Goal: Task Accomplishment & Management: Use online tool/utility

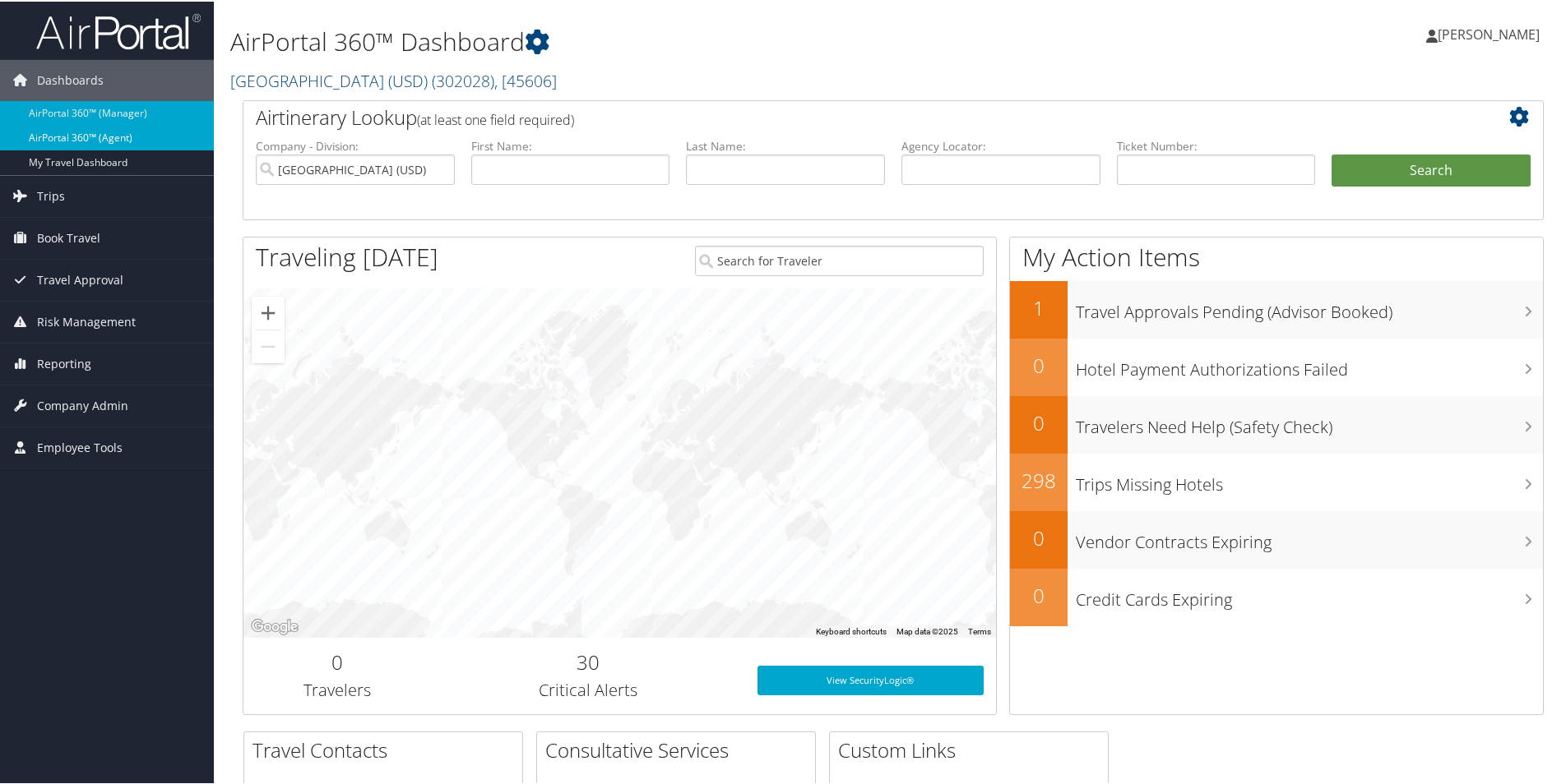
click at [128, 128] on link "AirPortal 360™ (Agent)" at bounding box center [106, 136] width 214 height 24
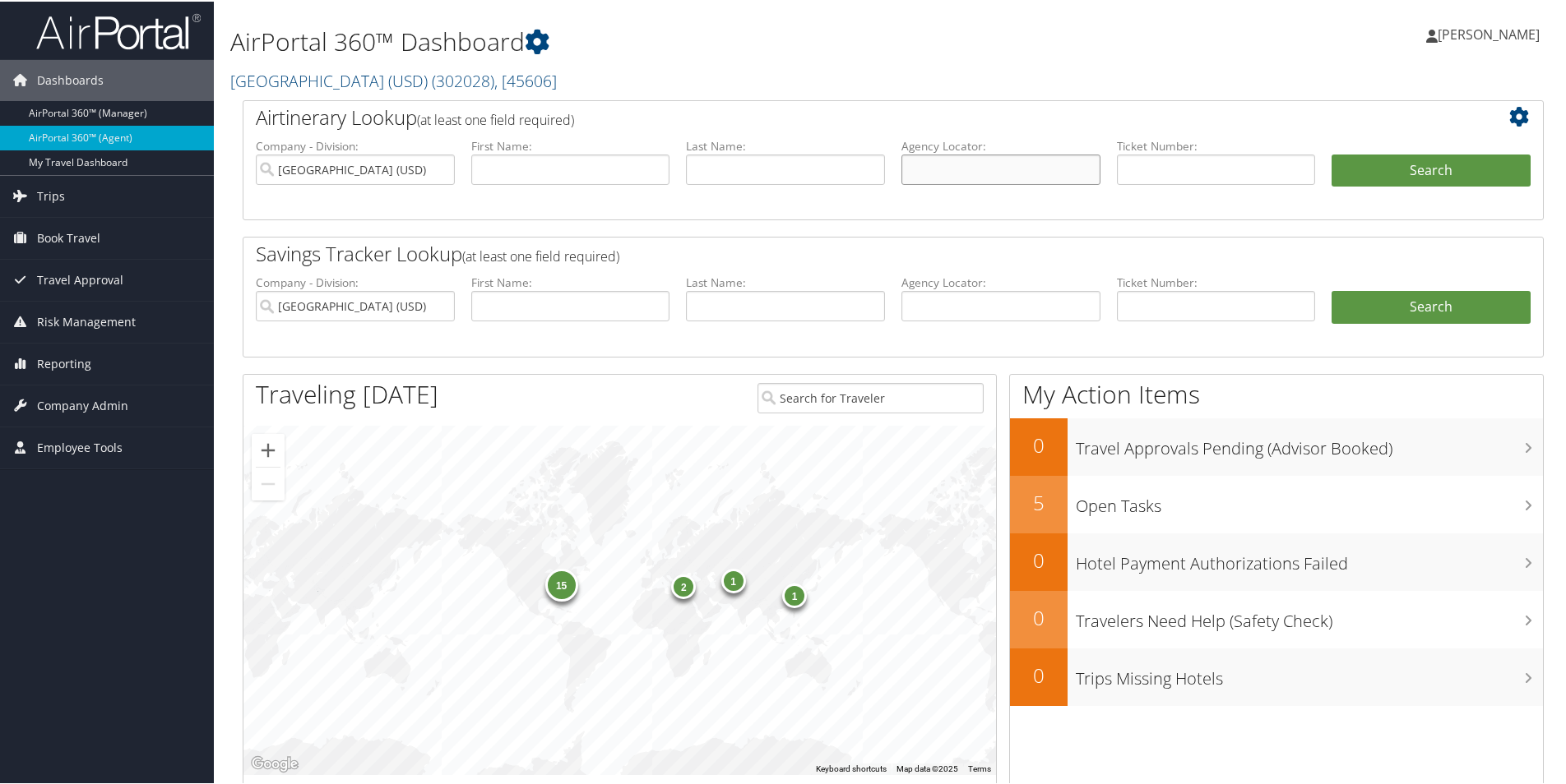
click at [989, 176] on input "text" at bounding box center [1002, 168] width 199 height 30
type input "dc7c29"
click at [437, 166] on input "University of San Diego (USD)" at bounding box center [356, 168] width 199 height 30
click at [1405, 167] on button "Search" at bounding box center [1432, 169] width 199 height 33
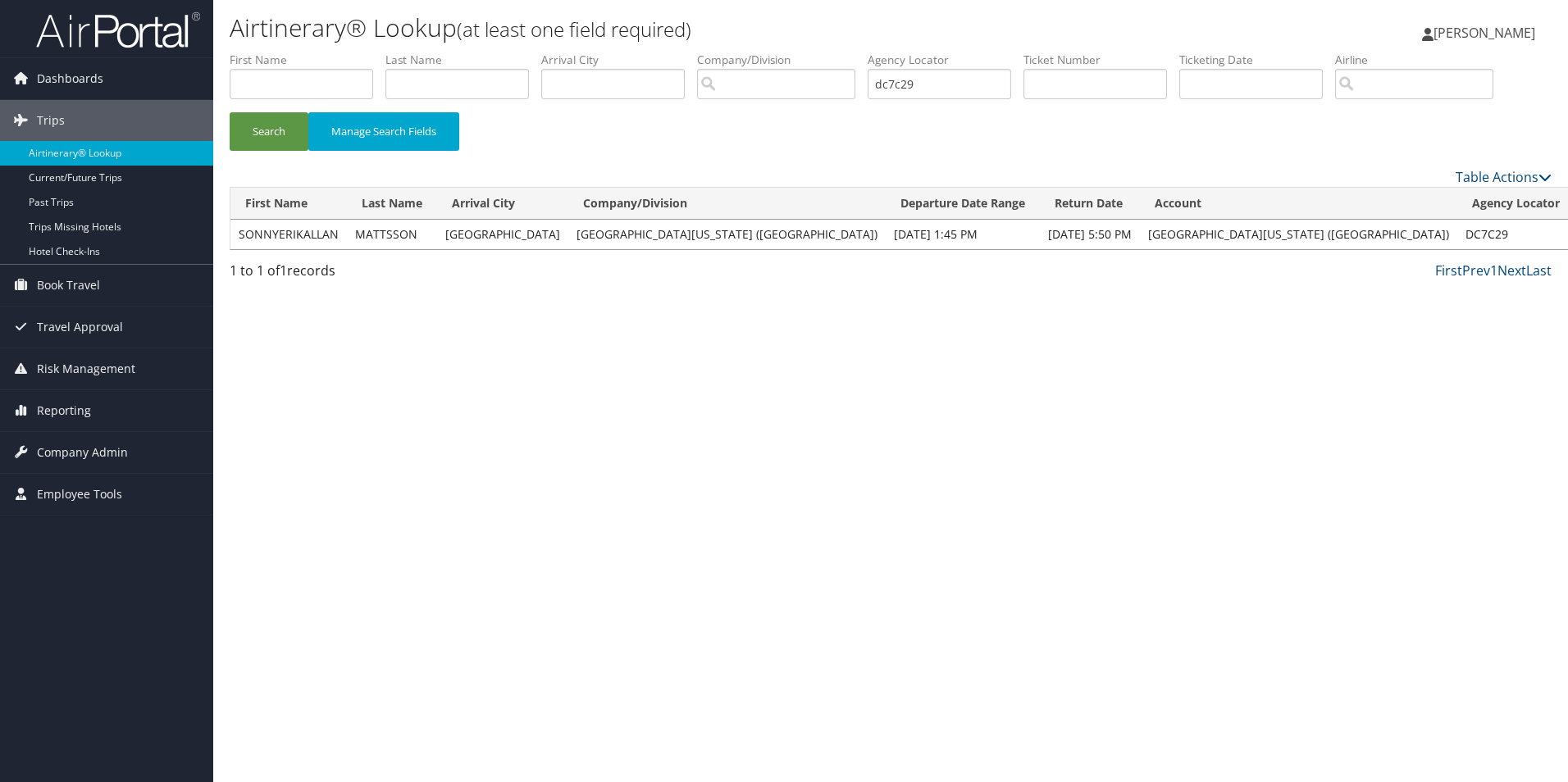
click at [1568, 233] on link "View" at bounding box center [1595, 233] width 25 height 16
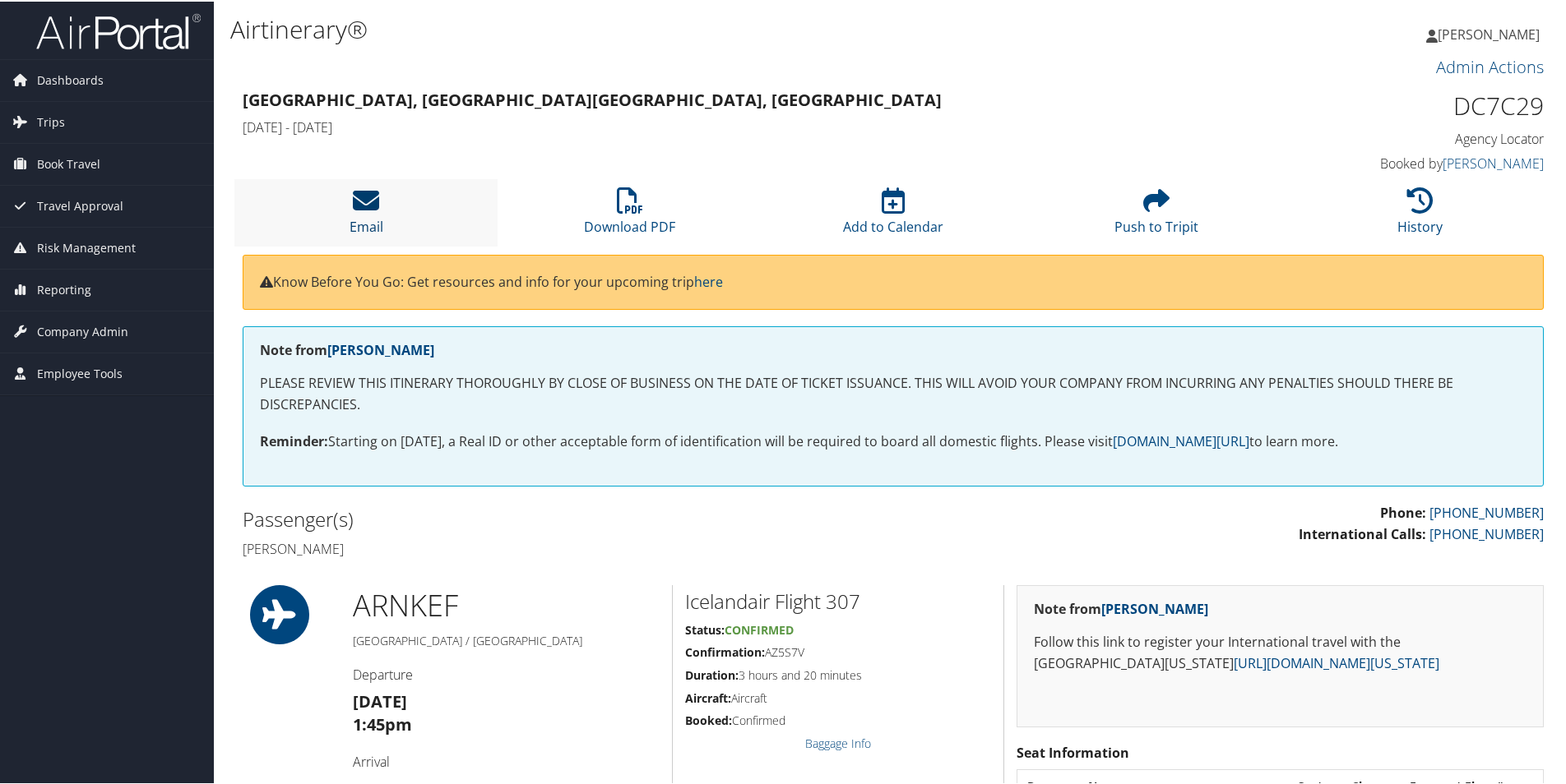
click at [356, 199] on icon at bounding box center [366, 199] width 26 height 26
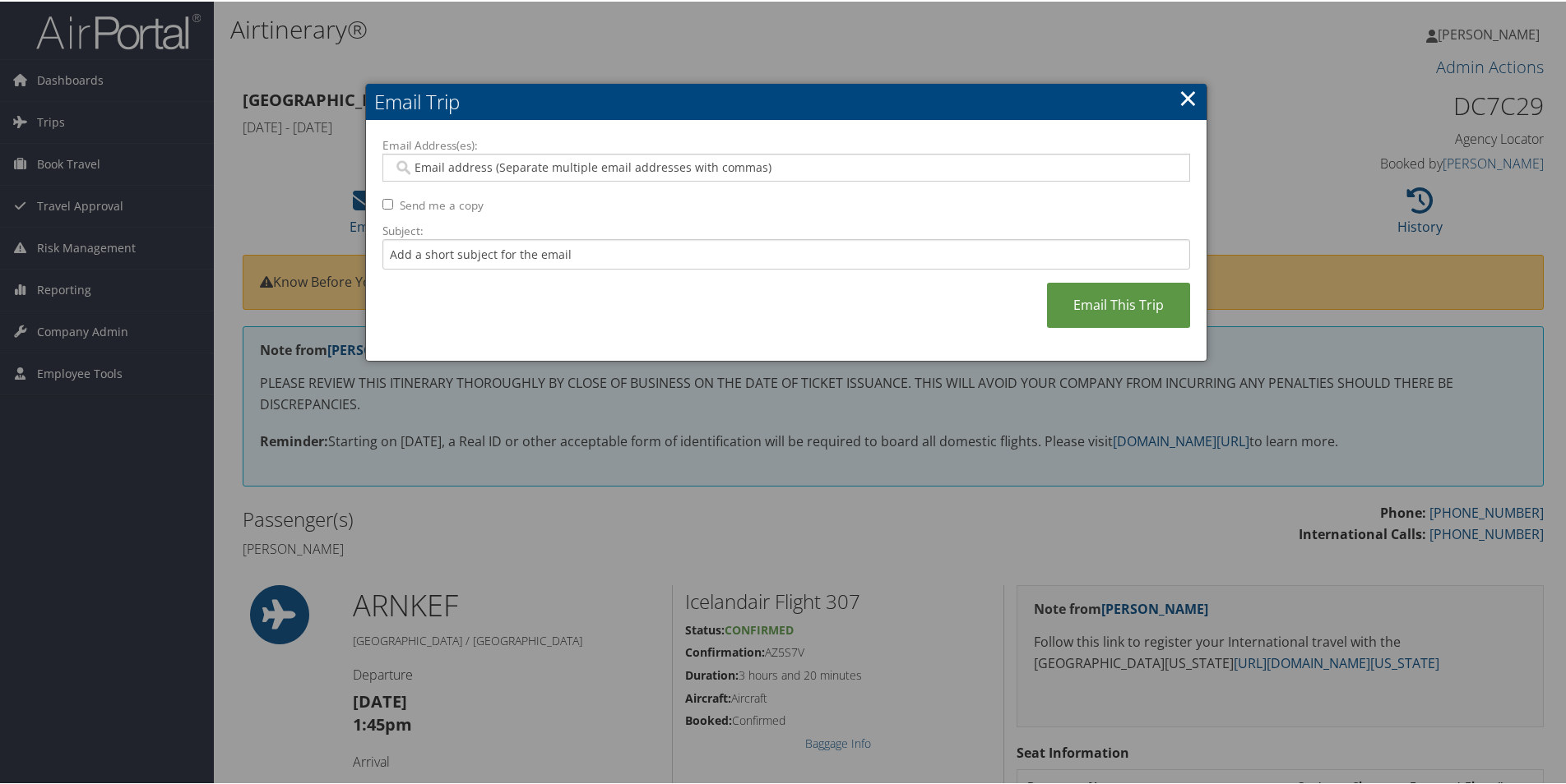
click at [525, 159] on input "Email Address(es):" at bounding box center [785, 165] width 785 height 16
type input "cetravel"
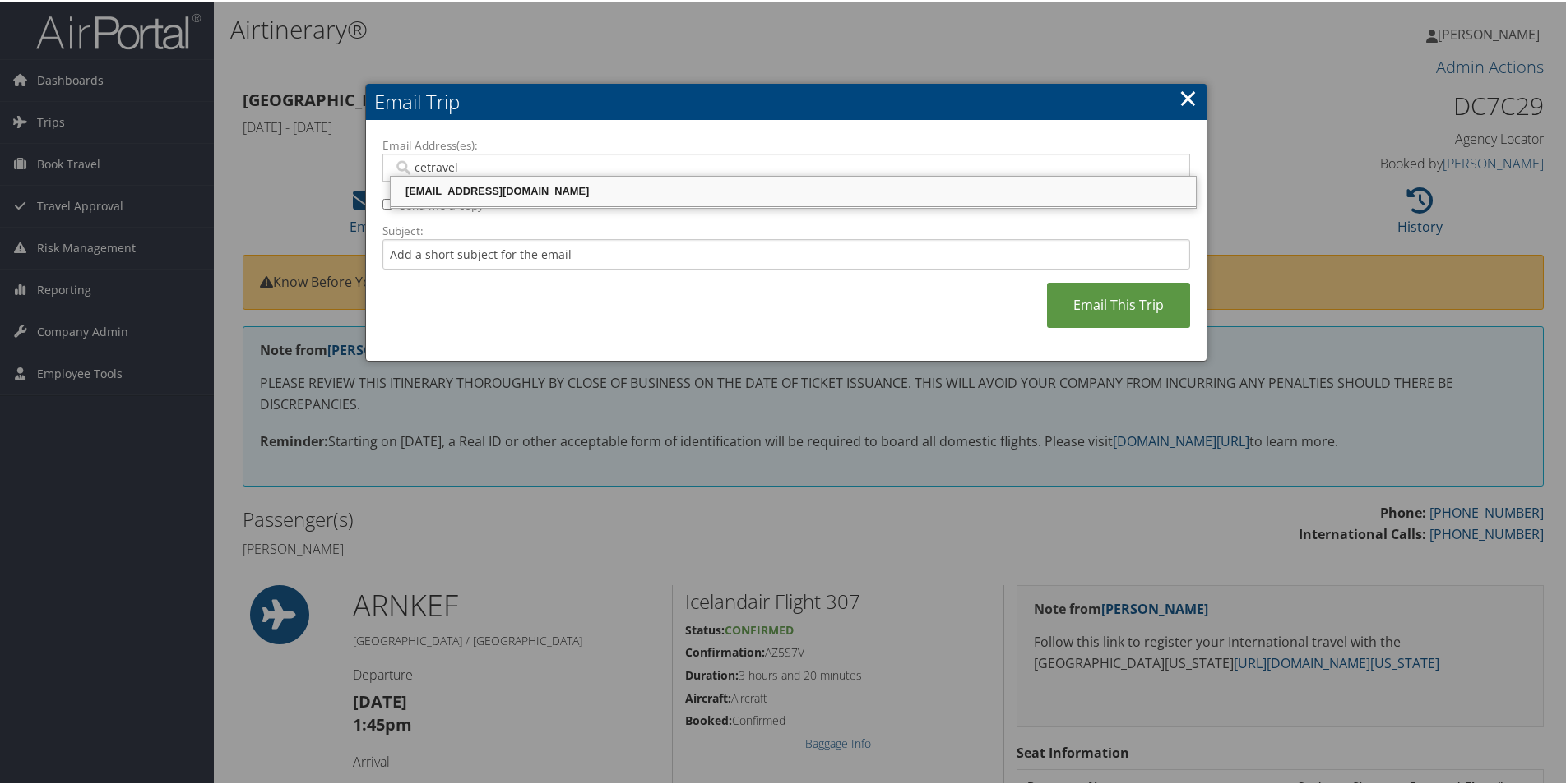
click at [512, 186] on div "[EMAIL_ADDRESS][DOMAIN_NAME]" at bounding box center [793, 189] width 800 height 16
type input "[EMAIL_ADDRESS][DOMAIN_NAME]"
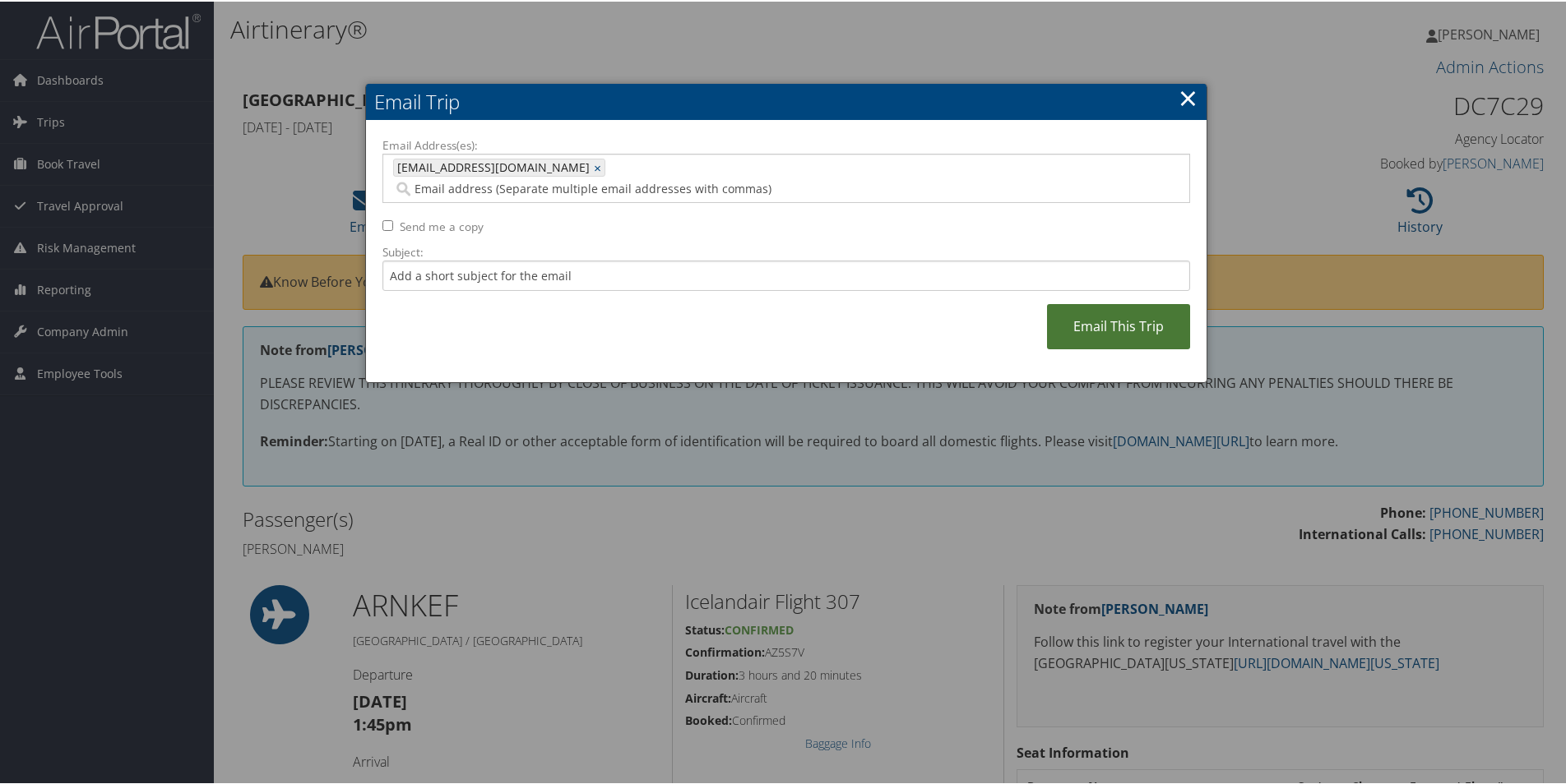
click at [1139, 312] on link "Email This Trip" at bounding box center [1118, 325] width 143 height 45
